Goal: Information Seeking & Learning: Learn about a topic

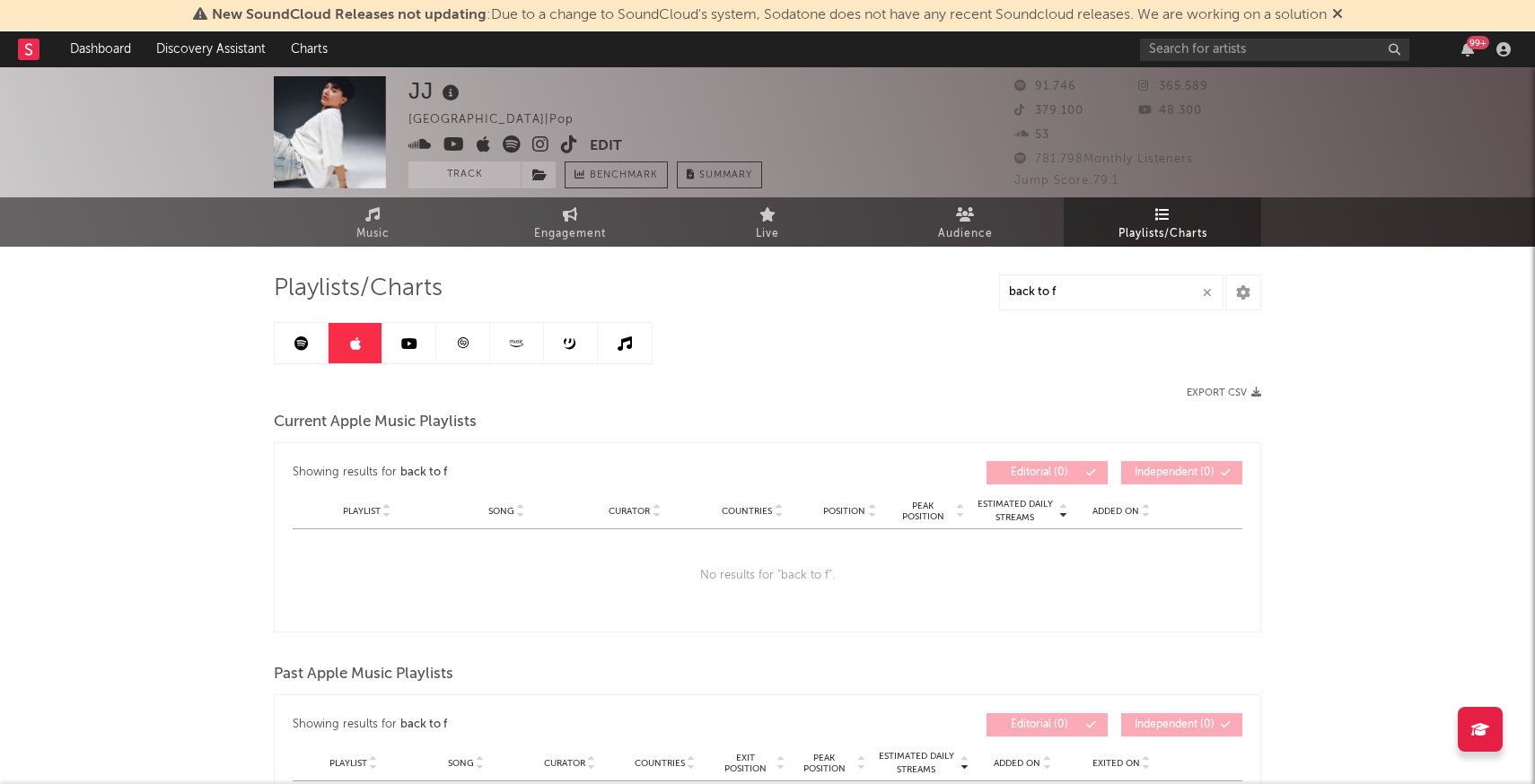
click at [413, 348] on icon at bounding box center [410, 344] width 16 height 15
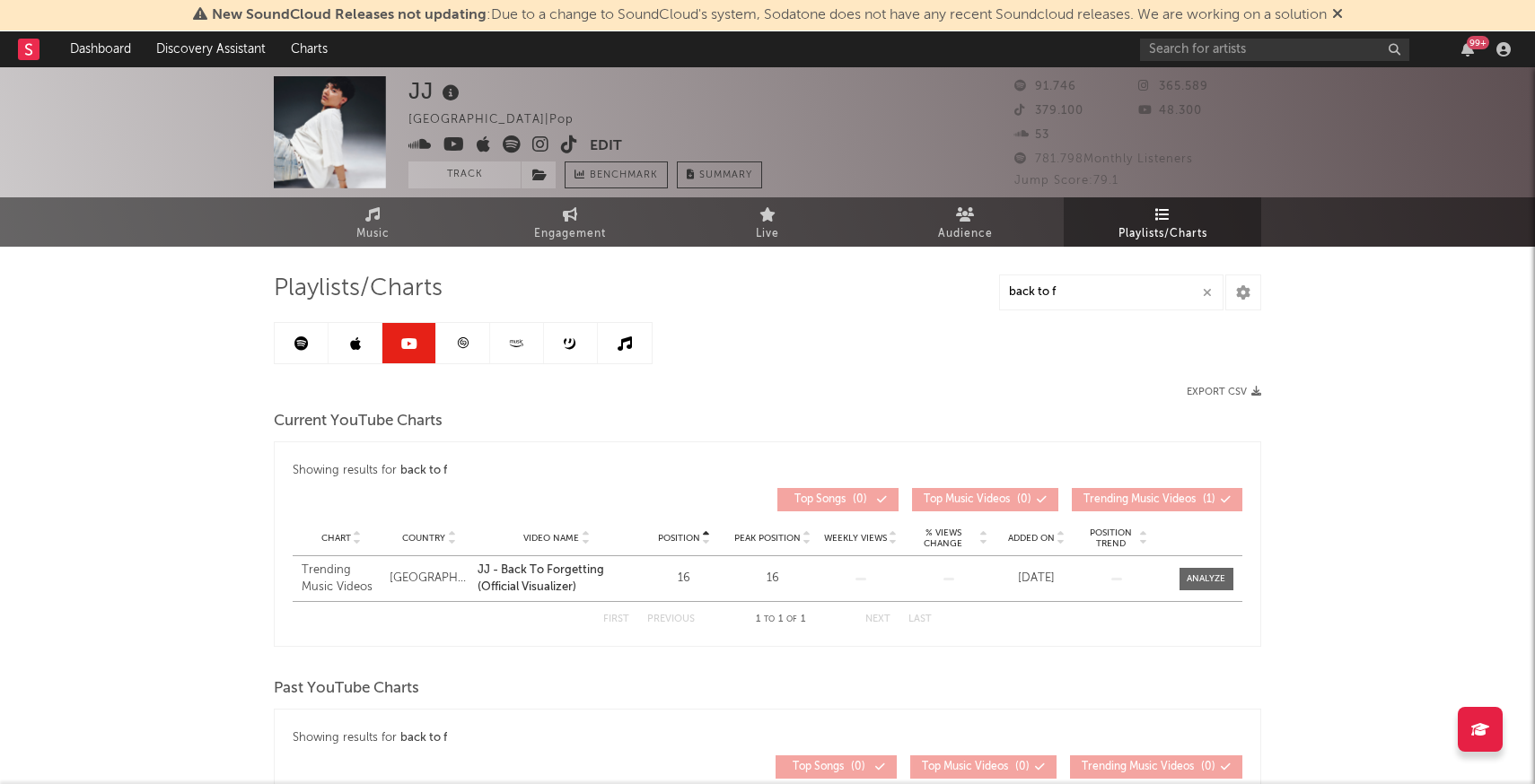
click at [317, 572] on div "Trending Music Videos" at bounding box center [341, 578] width 79 height 35
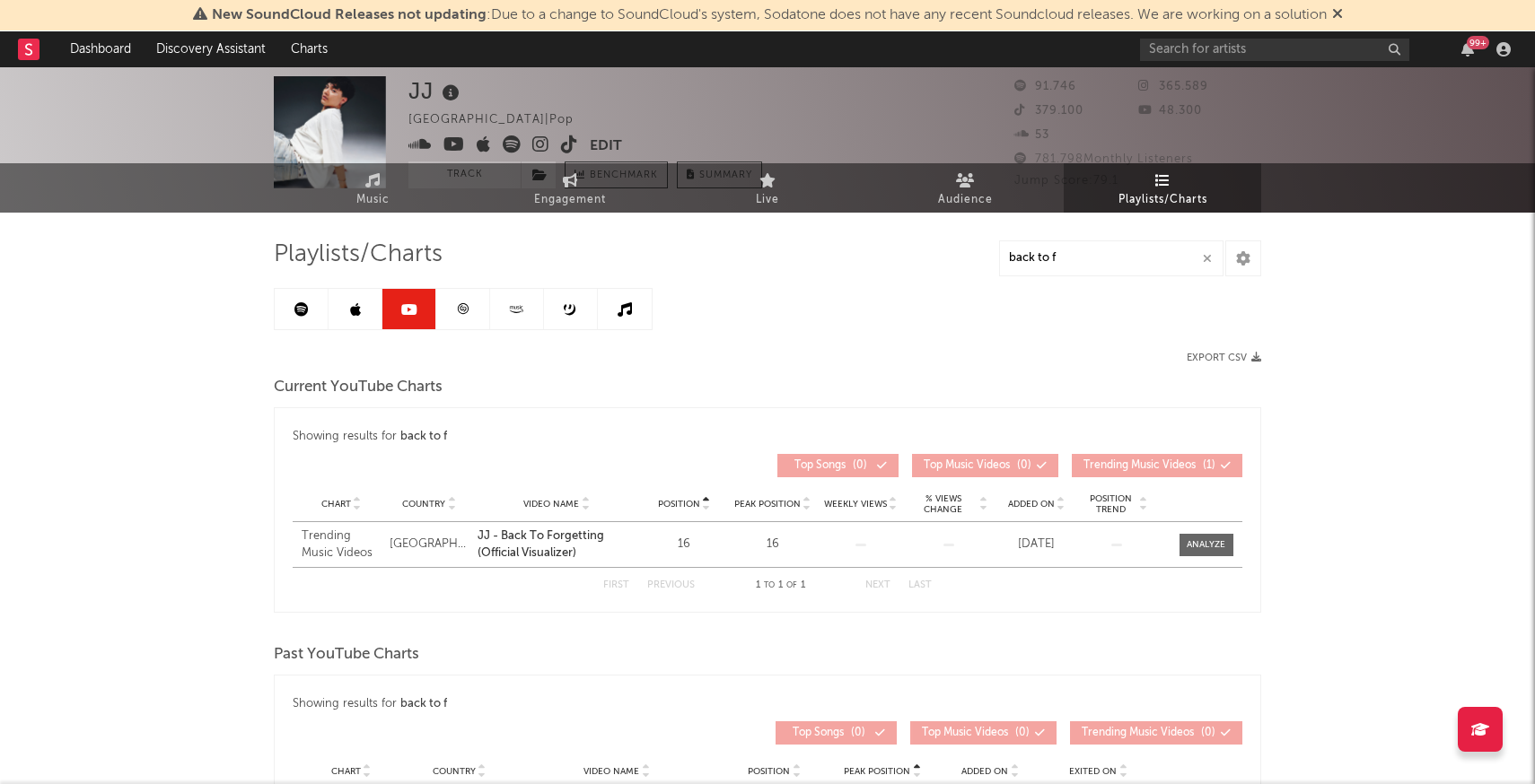
scroll to position [50, 0]
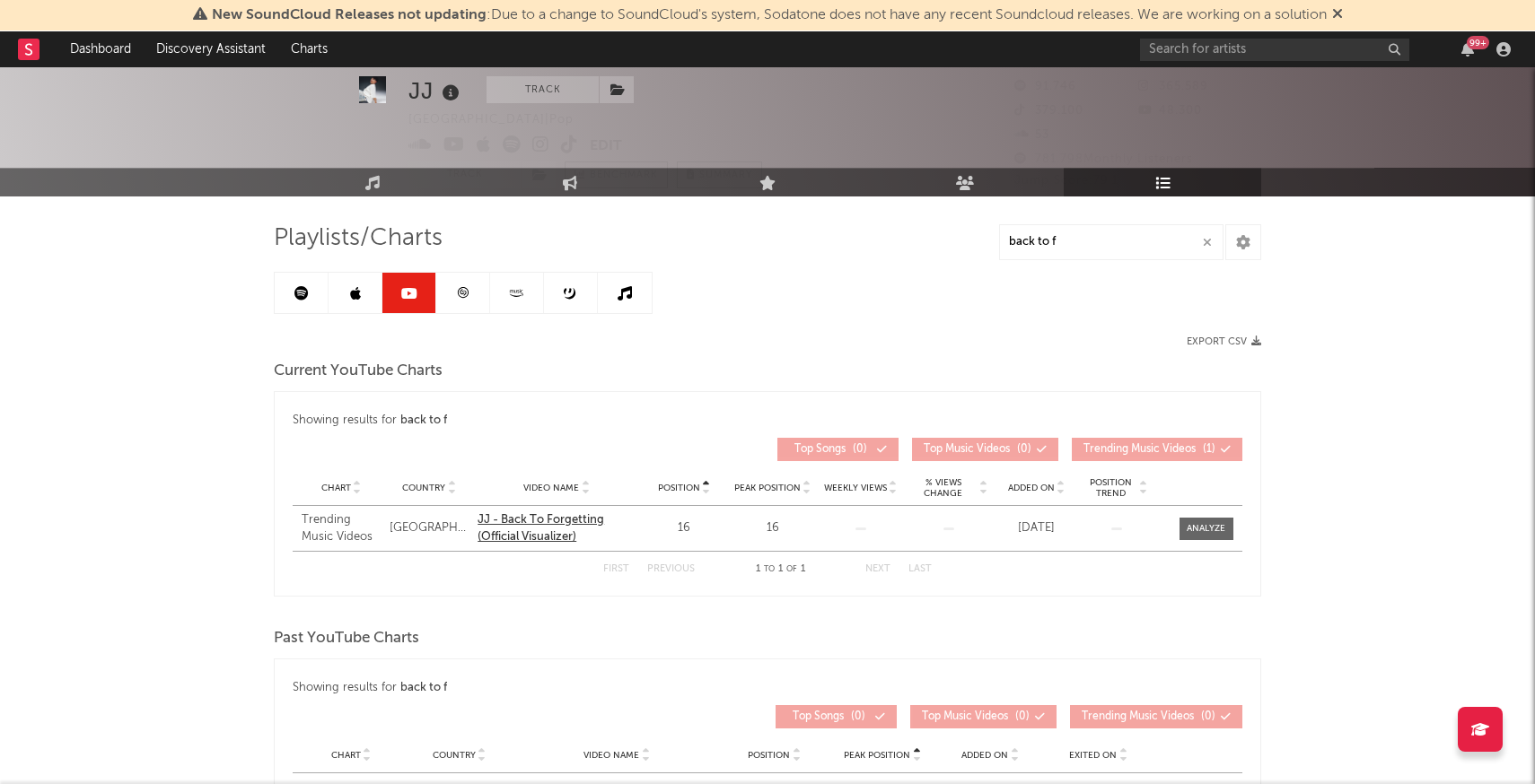
click at [541, 541] on div "JJ - Back To Forgetting (Official Visualizer)" at bounding box center [556, 529] width 158 height 35
click at [469, 293] on link at bounding box center [463, 292] width 54 height 40
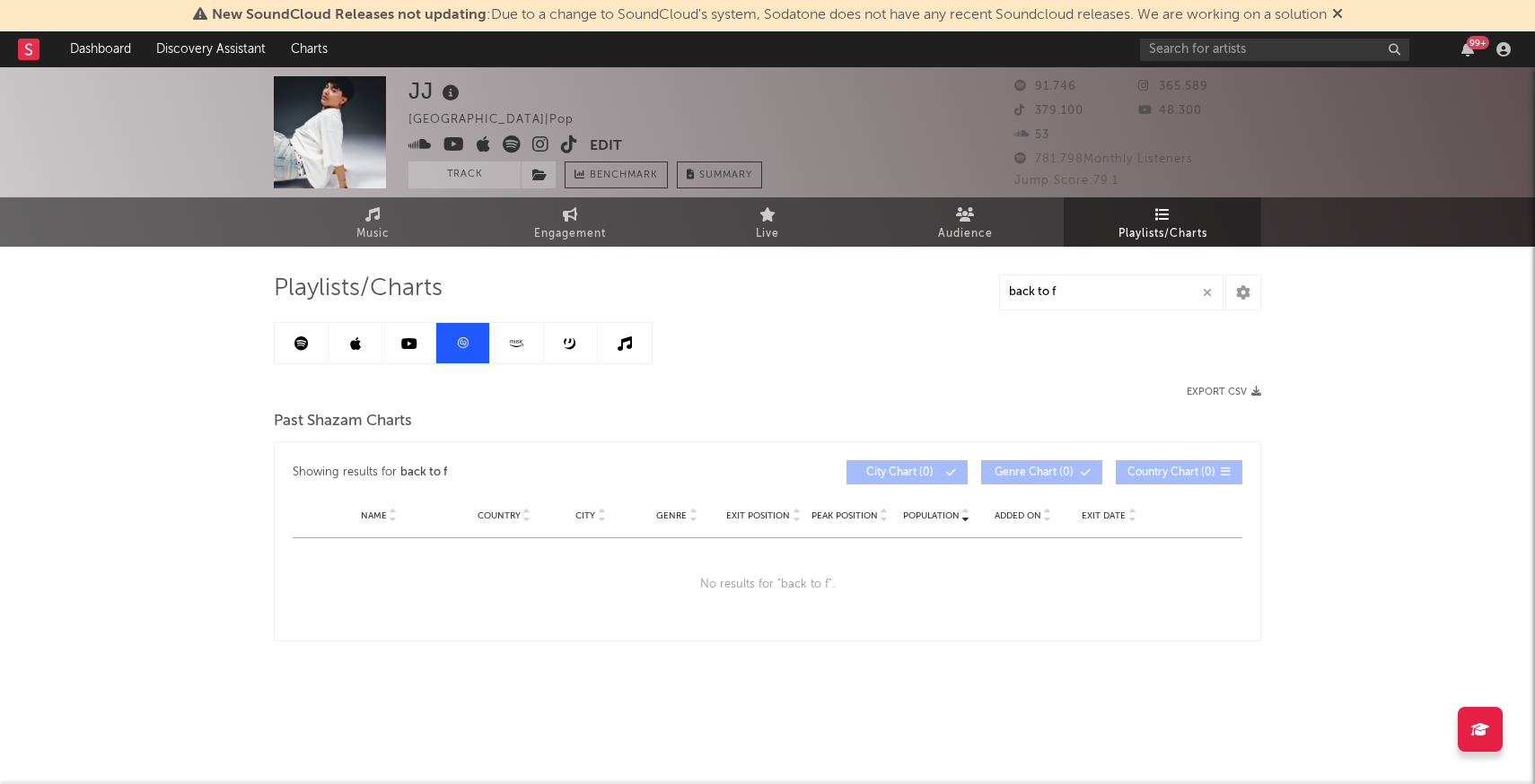
click at [525, 346] on icon at bounding box center [517, 343] width 21 height 14
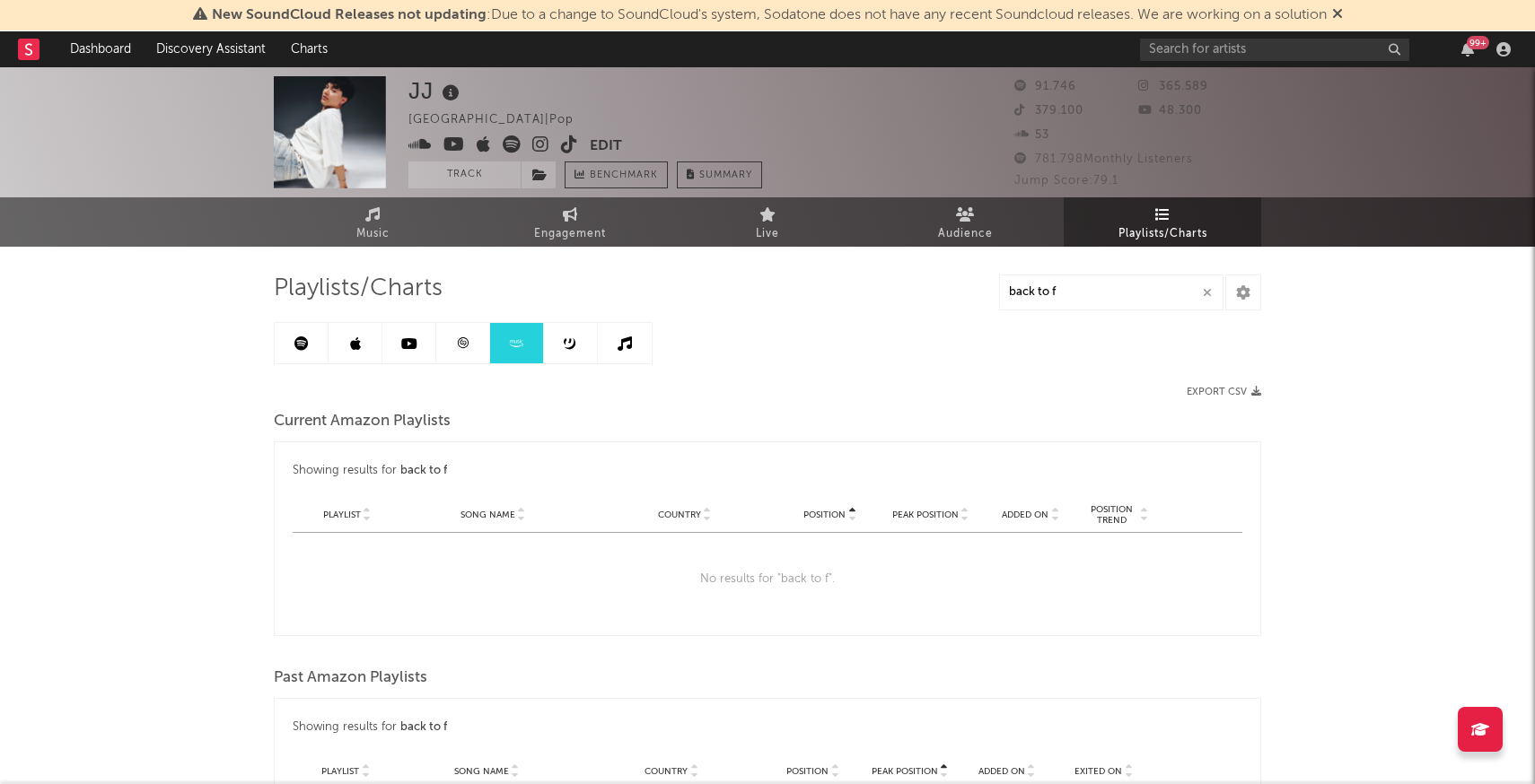
click at [567, 362] on link at bounding box center [570, 343] width 54 height 40
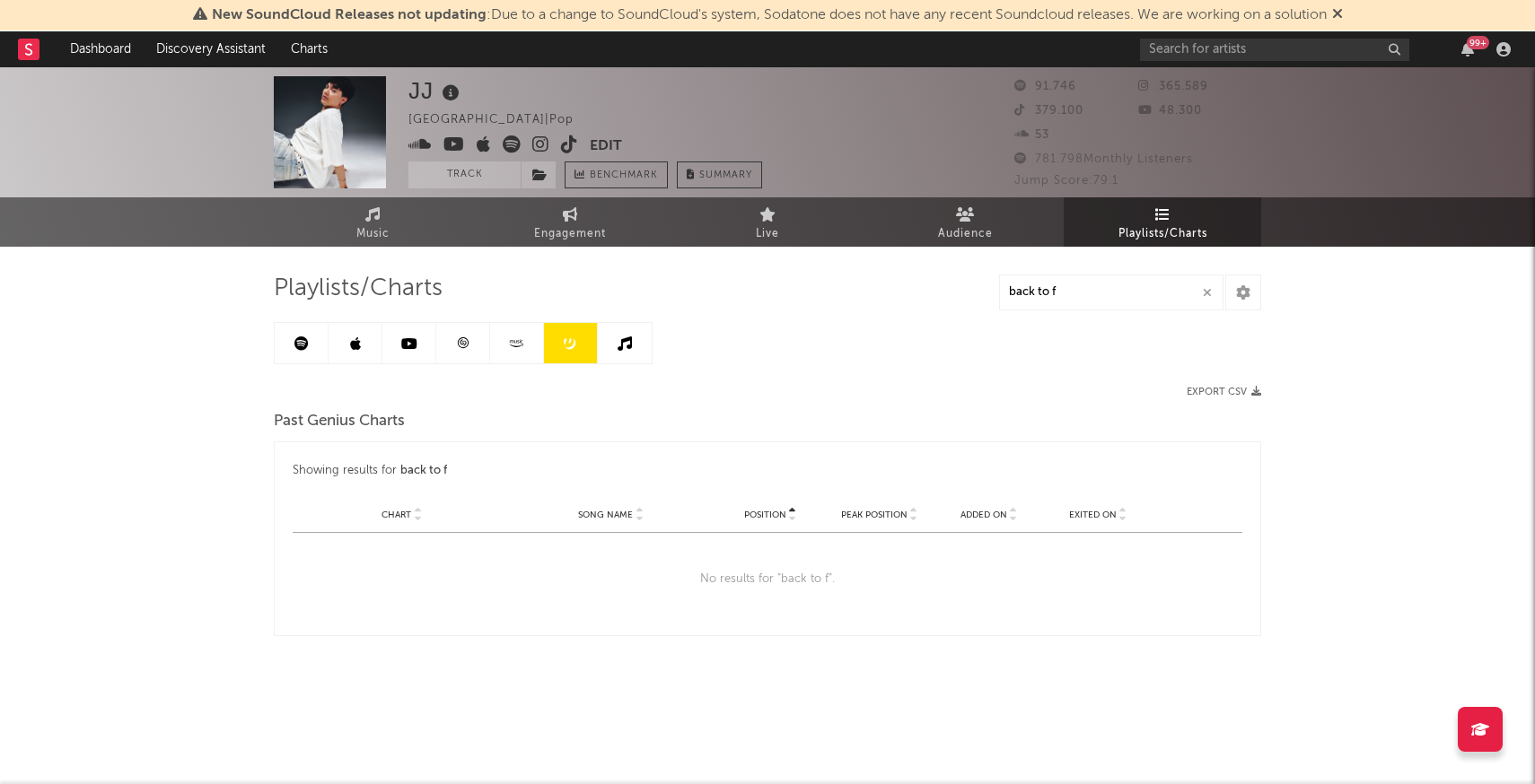
click at [511, 347] on icon at bounding box center [517, 343] width 21 height 14
